Goal: Information Seeking & Learning: Learn about a topic

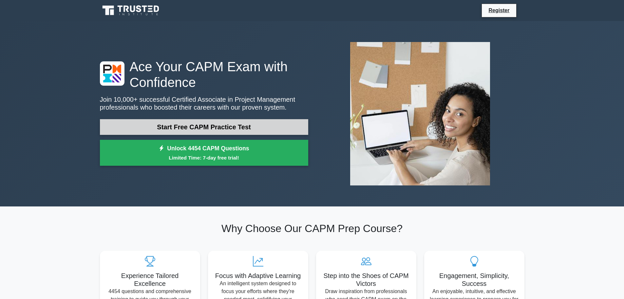
click at [215, 128] on link "Start Free CAPM Practice Test" at bounding box center [204, 127] width 208 height 16
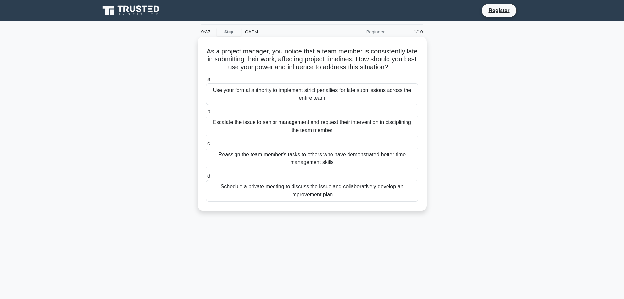
click at [268, 189] on div "Schedule a private meeting to discuss the issue and collaboratively develop an …" at bounding box center [312, 191] width 212 height 22
click at [206, 178] on input "d. Schedule a private meeting to discuss the issue and collaboratively develop …" at bounding box center [206, 176] width 0 height 4
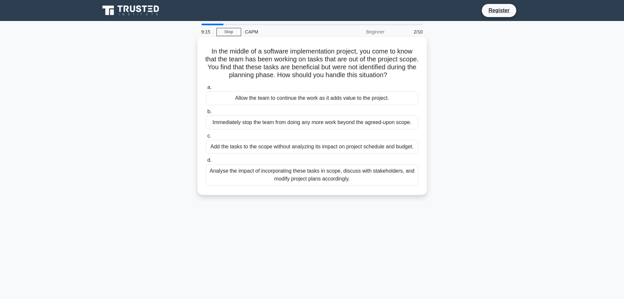
click at [269, 176] on div "Analyse the impact of incorporating these tasks in scope, discuss with stakehol…" at bounding box center [312, 175] width 212 height 22
click at [206, 162] on input "d. Analyse the impact of incorporating these tasks in scope, discuss with stake…" at bounding box center [206, 160] width 0 height 4
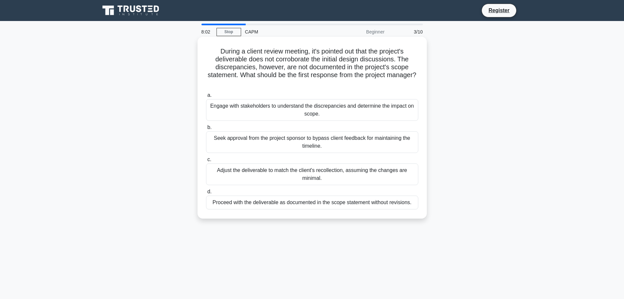
click at [296, 112] on div "Engage with stakeholders to understand the discrepancies and determine the impa…" at bounding box center [312, 110] width 212 height 22
click at [206, 97] on input "a. Engage with stakeholders to understand the discrepancies and determine the i…" at bounding box center [206, 95] width 0 height 4
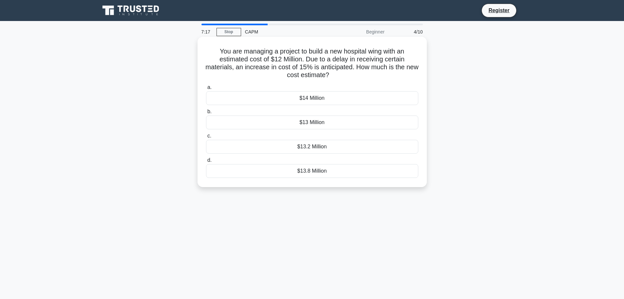
click at [335, 173] on div "$13.8 Million" at bounding box center [312, 171] width 212 height 14
click at [206, 162] on input "d. $13.8 Million" at bounding box center [206, 160] width 0 height 4
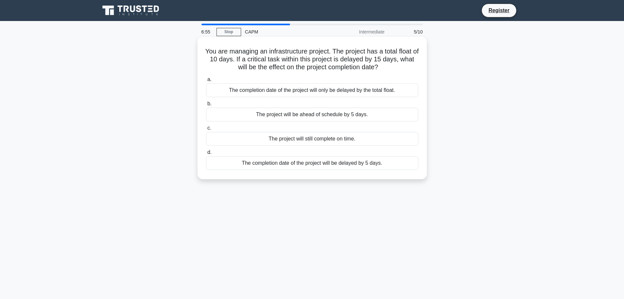
click at [303, 166] on div "The completion date of the project will be delayed by 5 days." at bounding box center [312, 163] width 212 height 14
click at [206, 154] on input "d. The completion date of the project will be delayed by 5 days." at bounding box center [206, 152] width 0 height 4
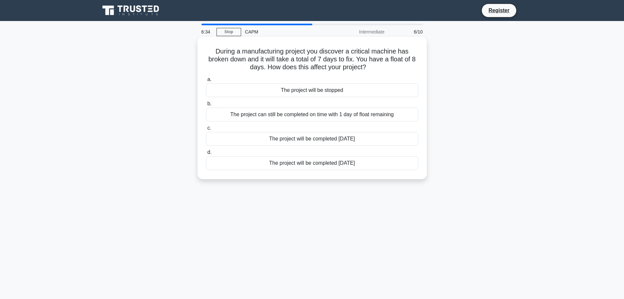
click at [310, 118] on div "The project can still be completed on time with 1 day of float remaining" at bounding box center [312, 115] width 212 height 14
click at [206, 106] on input "b. The project can still be completed on time with 1 day of float remaining" at bounding box center [206, 104] width 0 height 4
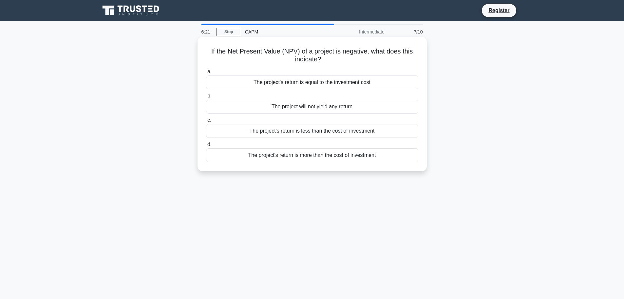
click at [321, 134] on div "The project's return is less than the cost of investment" at bounding box center [312, 131] width 212 height 14
click at [206, 122] on input "c. The project's return is less than the cost of investment" at bounding box center [206, 120] width 0 height 4
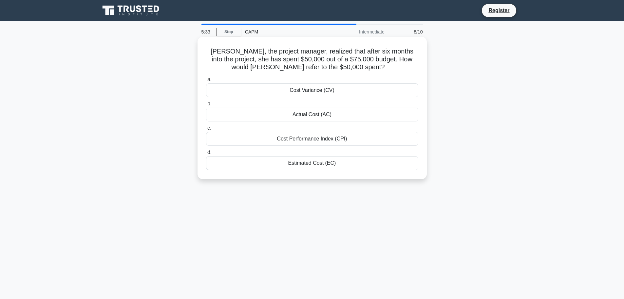
click at [325, 117] on div "Actual Cost (AC)" at bounding box center [312, 115] width 212 height 14
click at [206, 106] on input "b. Actual Cost (AC)" at bounding box center [206, 104] width 0 height 4
click at [346, 168] on div "The new total float is 2 days" at bounding box center [312, 163] width 212 height 14
click at [206, 154] on input "d. The new total float is 2 days" at bounding box center [206, 152] width 0 height 4
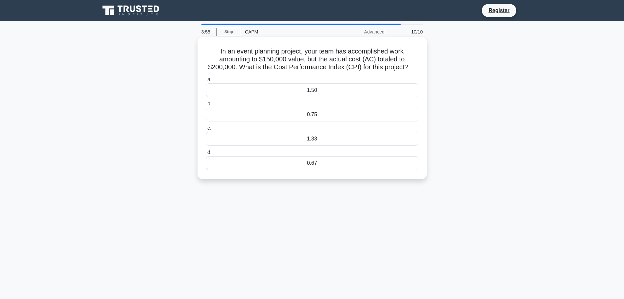
click at [367, 141] on div "1.33" at bounding box center [312, 139] width 212 height 14
click at [206, 130] on input "c. 1.33" at bounding box center [206, 128] width 0 height 4
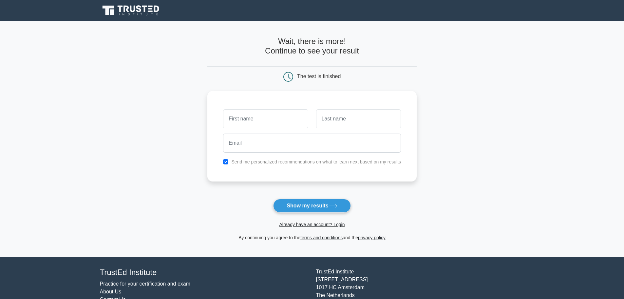
click at [270, 117] on input "text" at bounding box center [265, 118] width 85 height 19
type input "Archana"
type input "S"
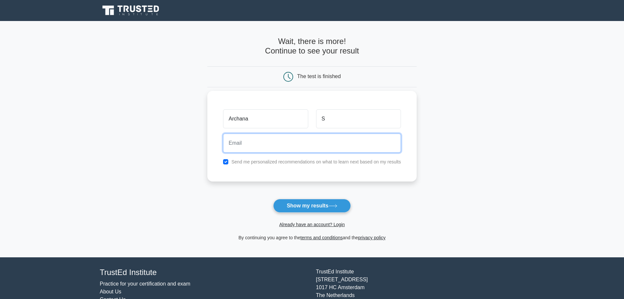
click at [264, 140] on input "email" at bounding box center [312, 142] width 178 height 19
type input "archanas.shri1@gmail.com"
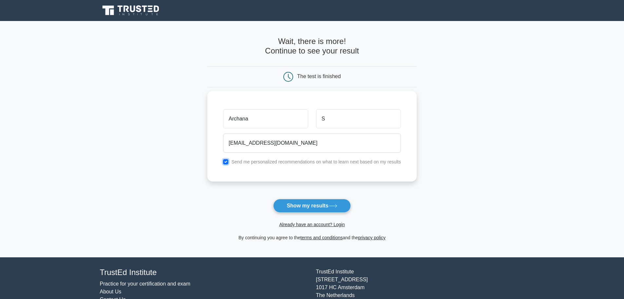
drag, startPoint x: 225, startPoint y: 161, endPoint x: 231, endPoint y: 162, distance: 6.1
click at [226, 161] on input "checkbox" at bounding box center [225, 161] width 5 height 5
checkbox input "false"
click at [319, 204] on button "Show my results" at bounding box center [311, 206] width 77 height 14
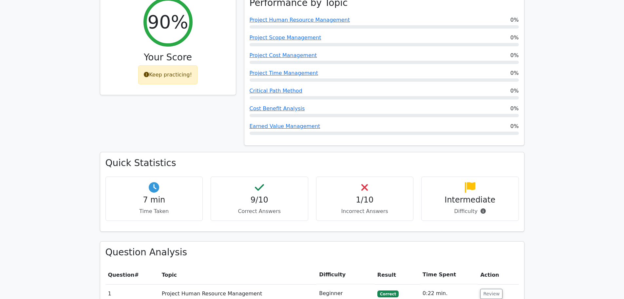
scroll to position [295, 0]
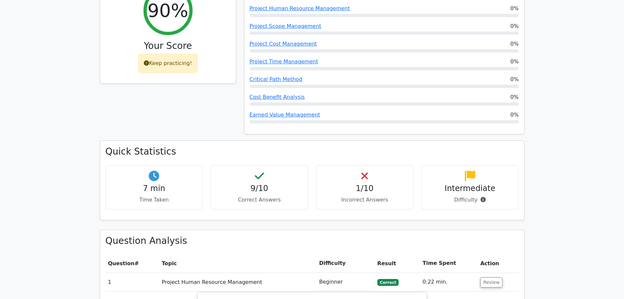
click at [354, 184] on h4 "1/10" at bounding box center [365, 189] width 87 height 10
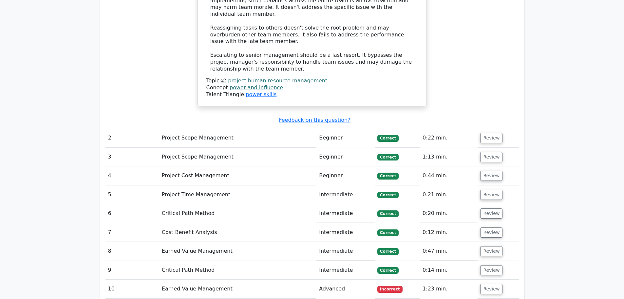
scroll to position [885, 0]
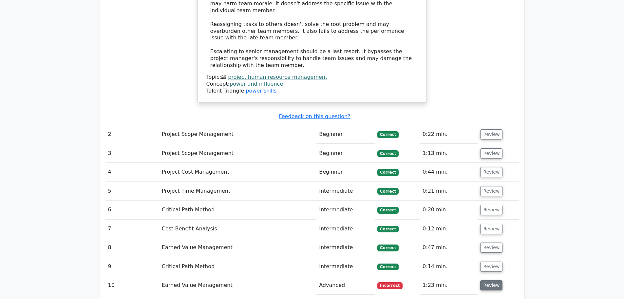
click at [491, 280] on button "Review" at bounding box center [492, 285] width 22 height 10
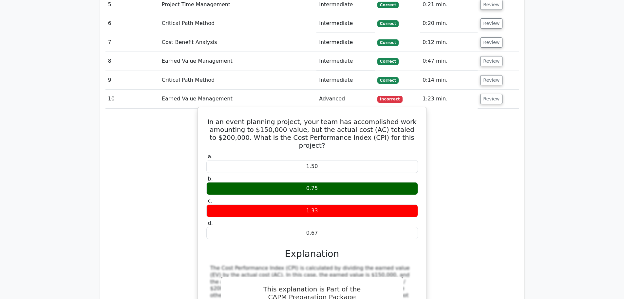
scroll to position [1016, 0]
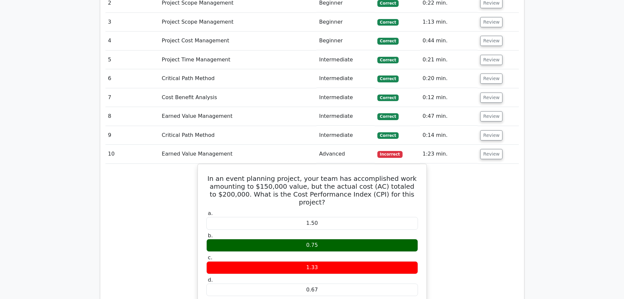
click at [505, 220] on div "In an event planning project, your team has accomplished work amounting to $150…" at bounding box center [313, 296] width 414 height 265
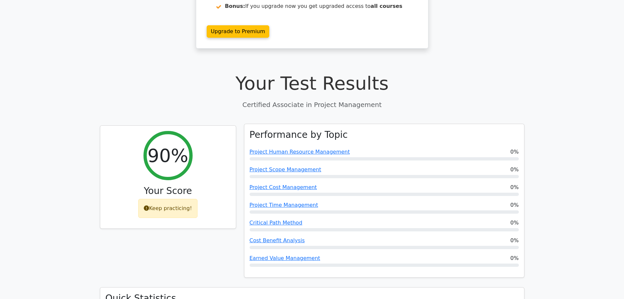
scroll to position [229, 0]
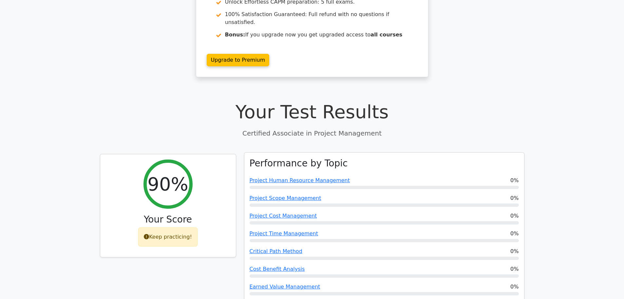
scroll to position [131, 0]
